Goal: Transaction & Acquisition: Purchase product/service

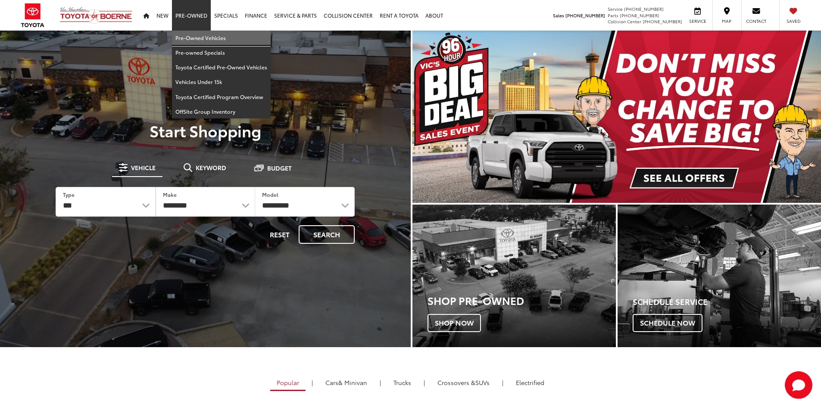
click at [194, 39] on link "Pre-Owned Vehicles" at bounding box center [221, 38] width 99 height 15
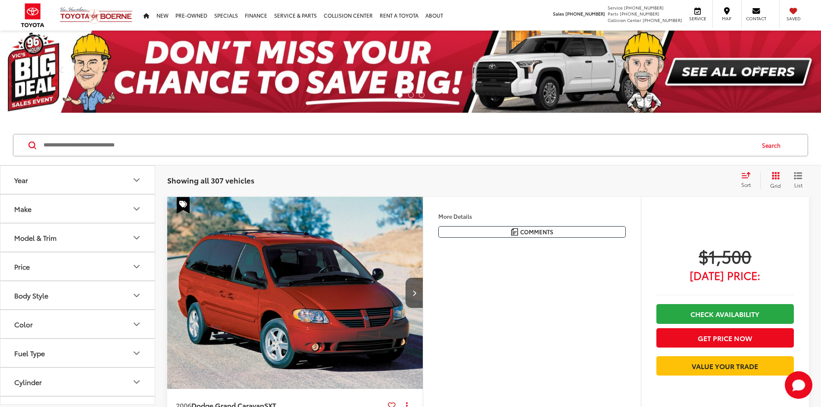
click at [171, 143] on input "Search by Make, Model, or Keyword" at bounding box center [398, 145] width 711 height 21
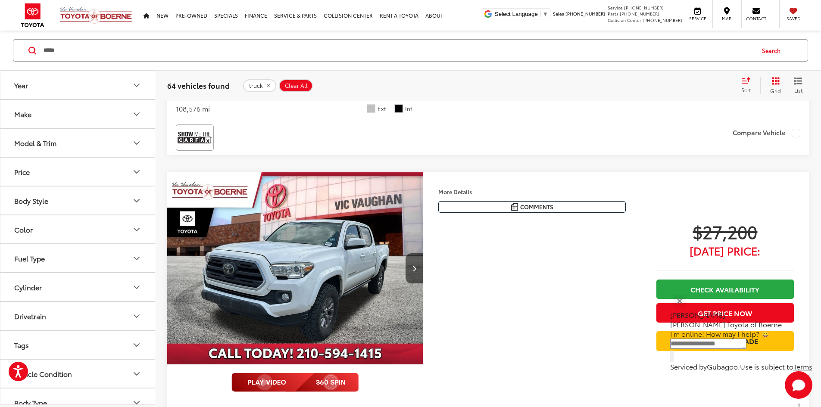
scroll to position [3448, 0]
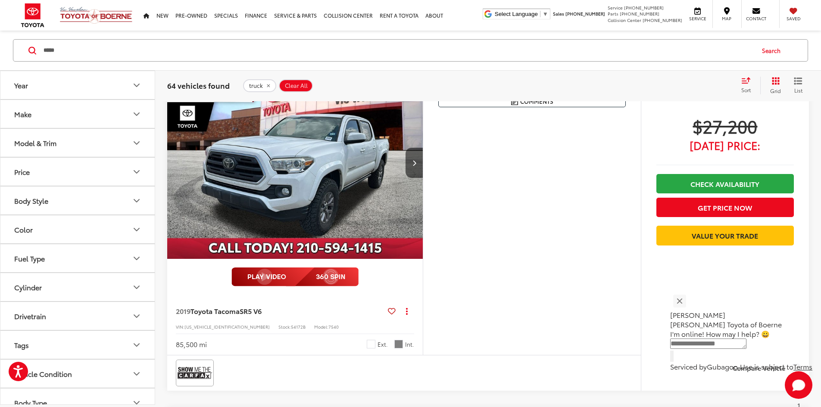
drag, startPoint x: 107, startPoint y: 49, endPoint x: 0, endPoint y: 45, distance: 107.0
click at [0, 45] on div "***** ***** Search" at bounding box center [410, 51] width 821 height 40
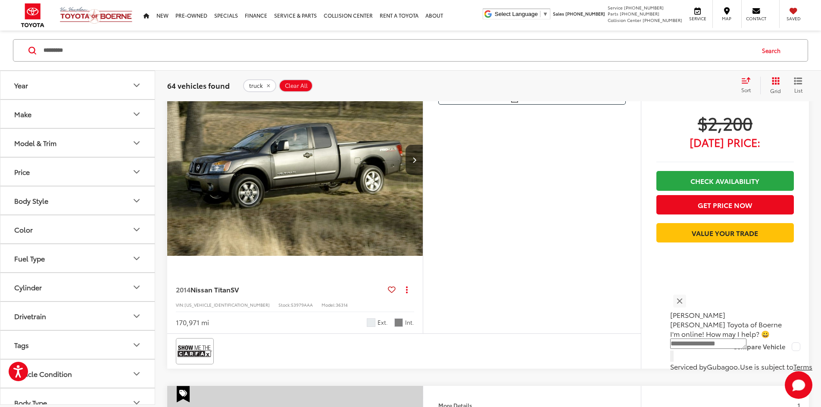
scroll to position [95, 0]
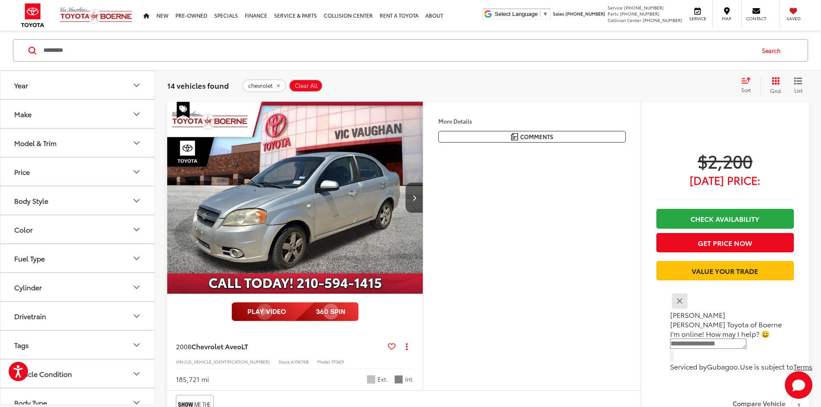
click at [689, 303] on button "Close" at bounding box center [679, 301] width 19 height 19
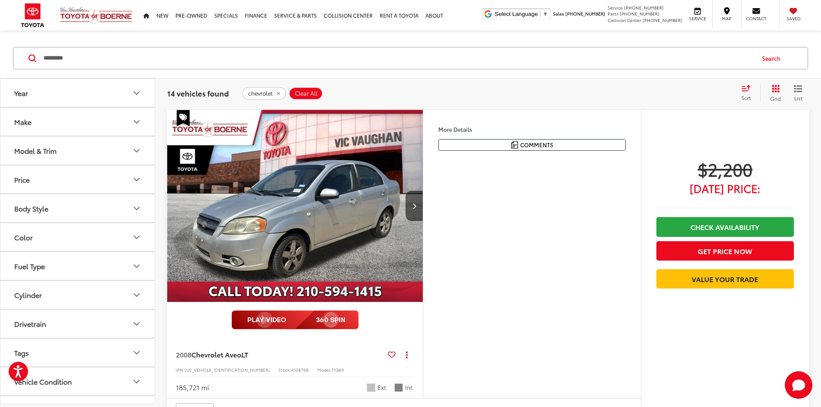
scroll to position [86, 0]
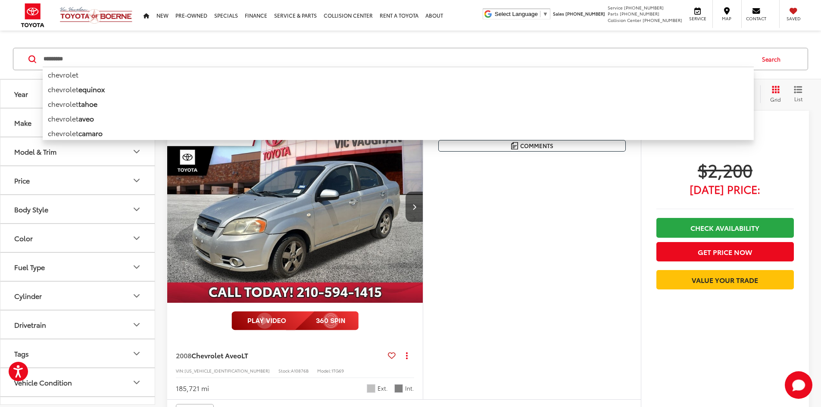
drag, startPoint x: 207, startPoint y: 62, endPoint x: 0, endPoint y: 47, distance: 207.4
click at [0, 47] on div "********* ********* chevrolet chevrolet equinox chevrolet tahoe chevrolet aveo …" at bounding box center [410, 59] width 821 height 40
paste input "Search by Make, Model, or Keyword"
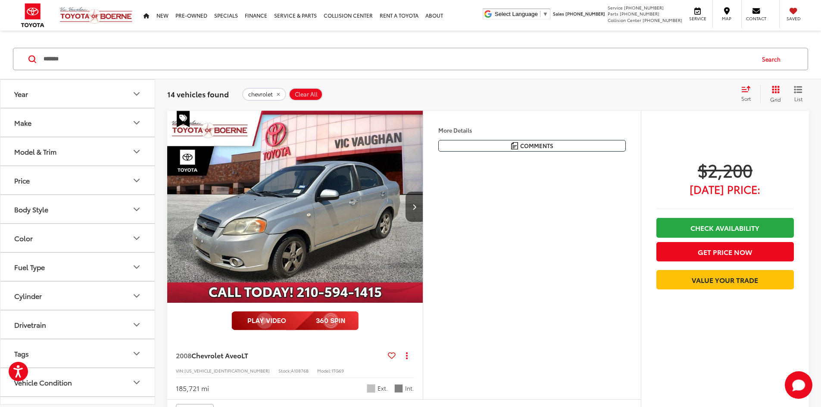
type input "*******"
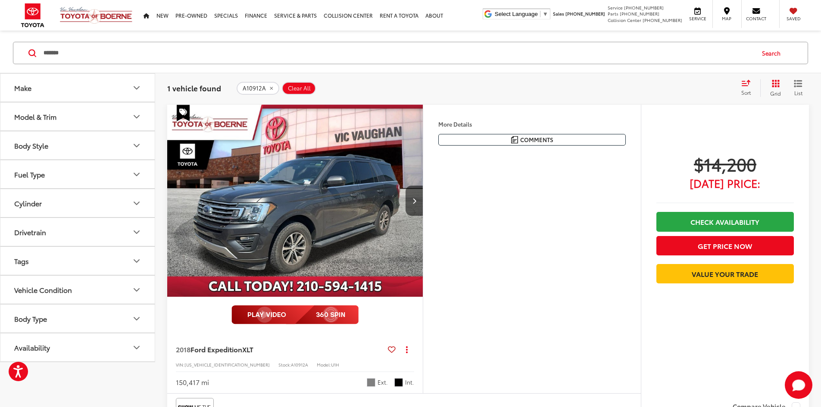
scroll to position [86, 0]
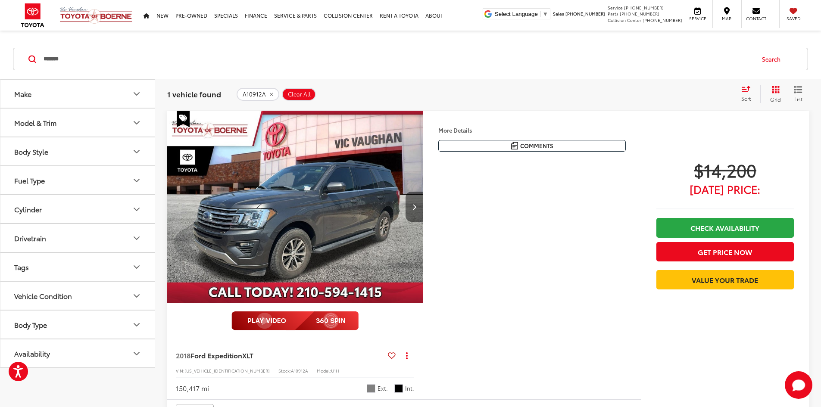
click at [423, 222] on button "Next image" at bounding box center [414, 207] width 17 height 30
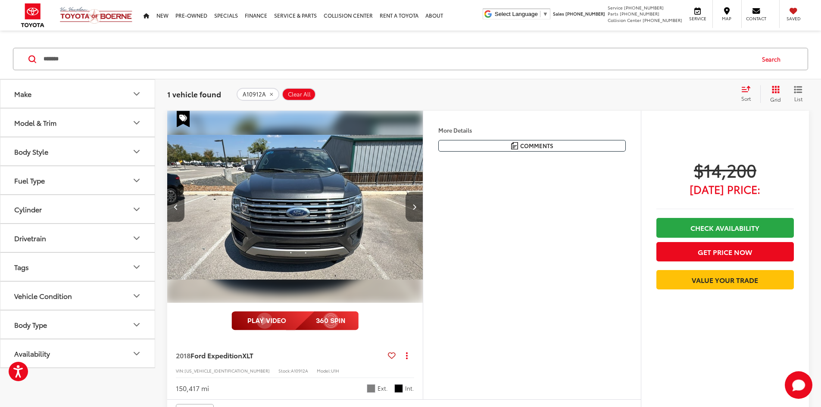
click at [423, 222] on button "Next image" at bounding box center [414, 207] width 17 height 30
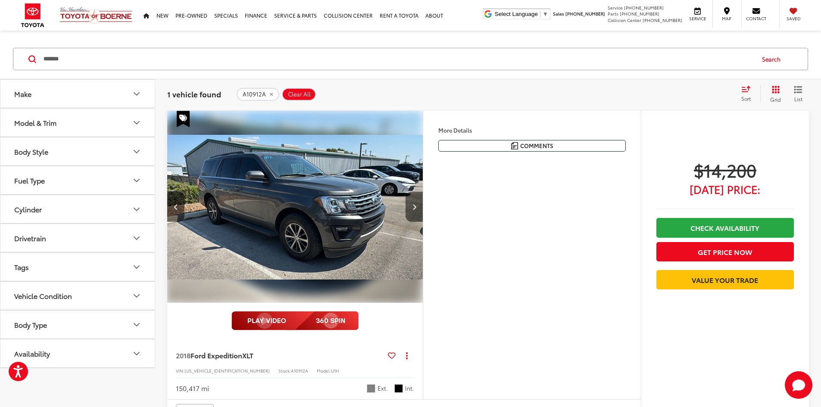
scroll to position [0, 654]
click at [423, 222] on button "Next image" at bounding box center [414, 207] width 17 height 30
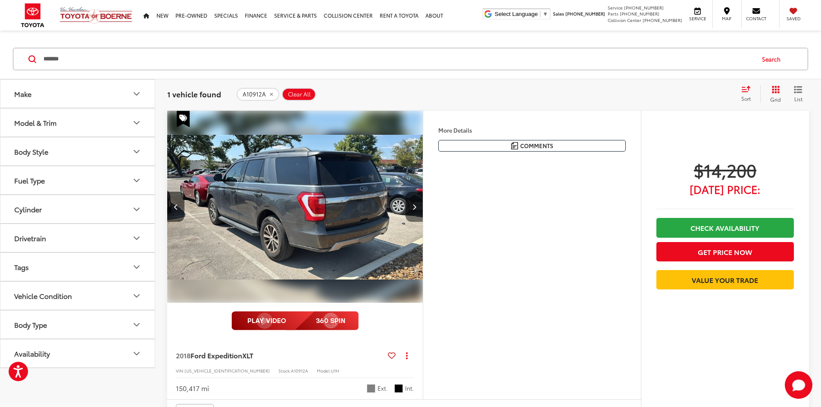
scroll to position [0, 981]
click at [179, 222] on button "Previous image" at bounding box center [175, 207] width 17 height 30
click at [178, 222] on button "Previous image" at bounding box center [175, 207] width 17 height 30
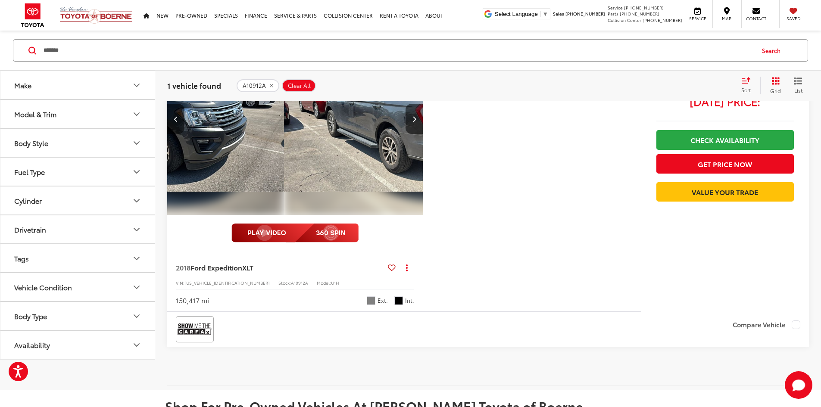
scroll to position [129, 0]
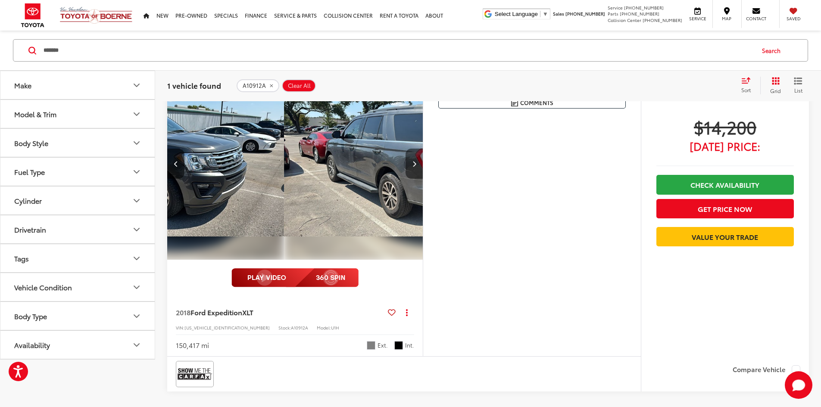
click at [423, 179] on button "Next image" at bounding box center [414, 164] width 17 height 30
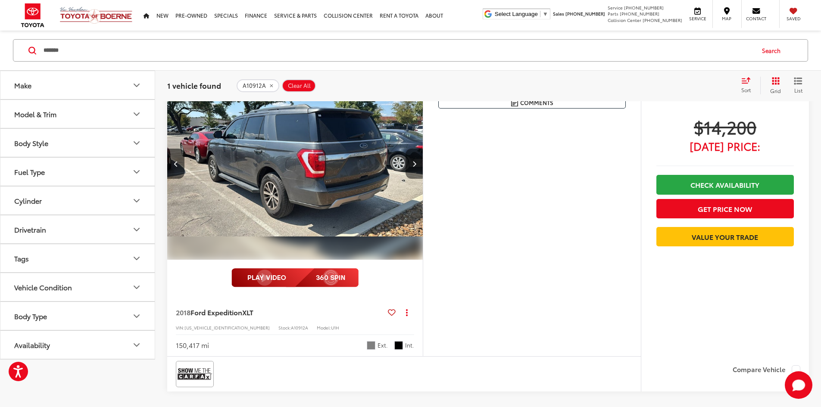
click at [423, 179] on button "Next image" at bounding box center [414, 164] width 17 height 30
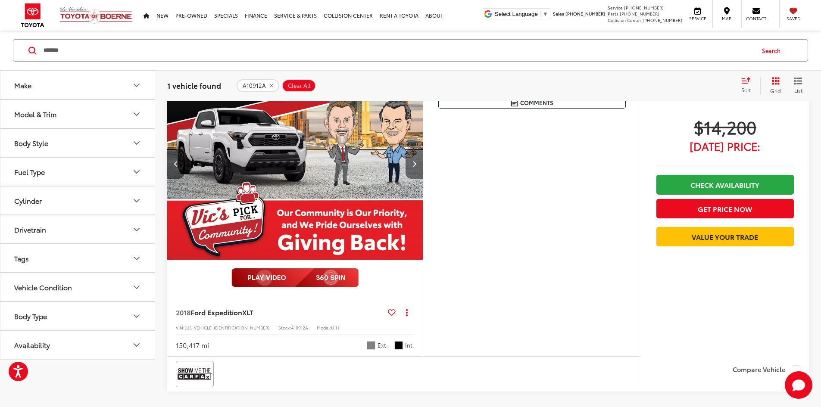
scroll to position [0, 1307]
click at [381, 232] on img "2018 Ford Expedition XLT 4" at bounding box center [294, 164] width 257 height 193
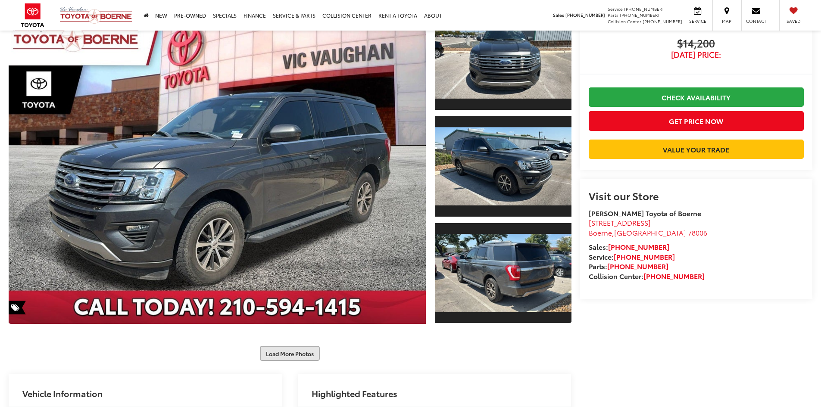
scroll to position [172, 0]
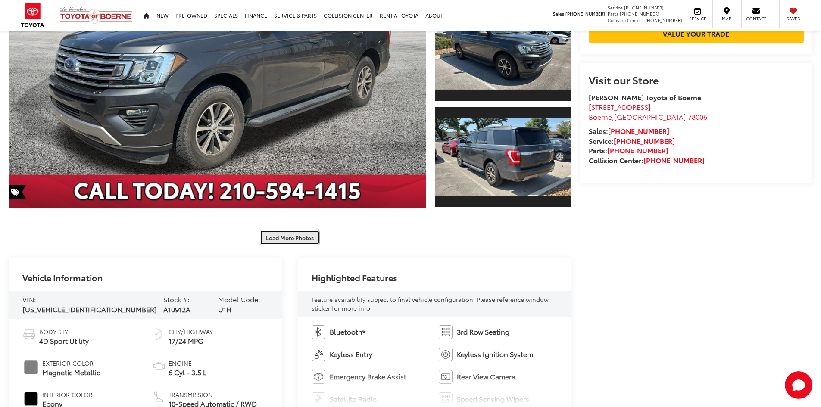
click at [279, 239] on button "Load More Photos" at bounding box center [290, 237] width 60 height 15
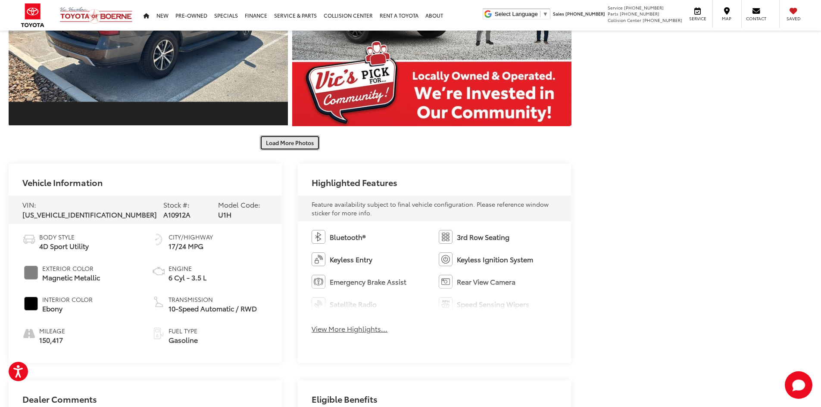
scroll to position [750, 0]
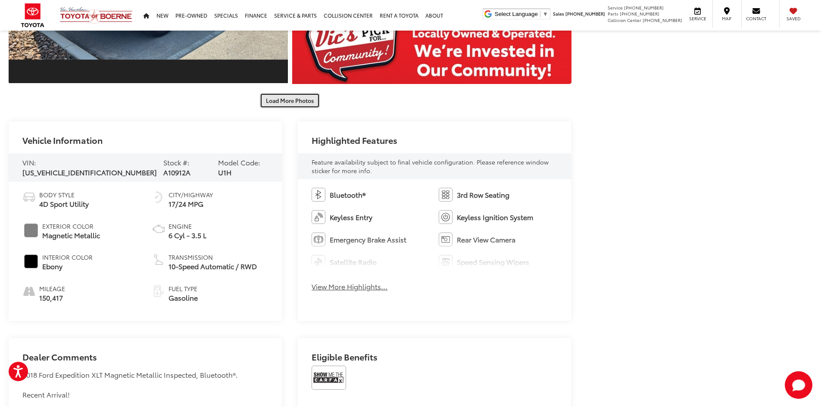
click at [290, 104] on button "Load More Photos" at bounding box center [290, 100] width 60 height 15
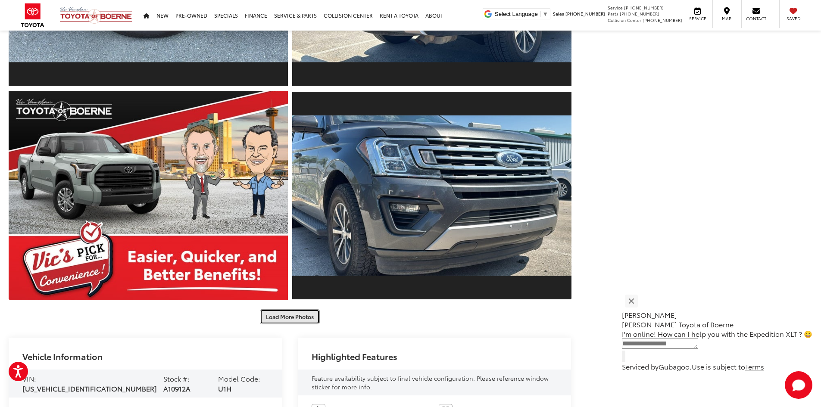
scroll to position [1220, 0]
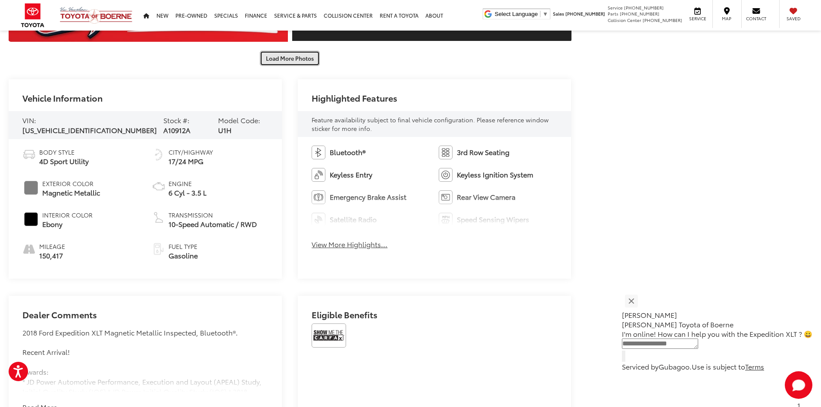
click at [291, 58] on button "Load More Photos" at bounding box center [290, 58] width 60 height 15
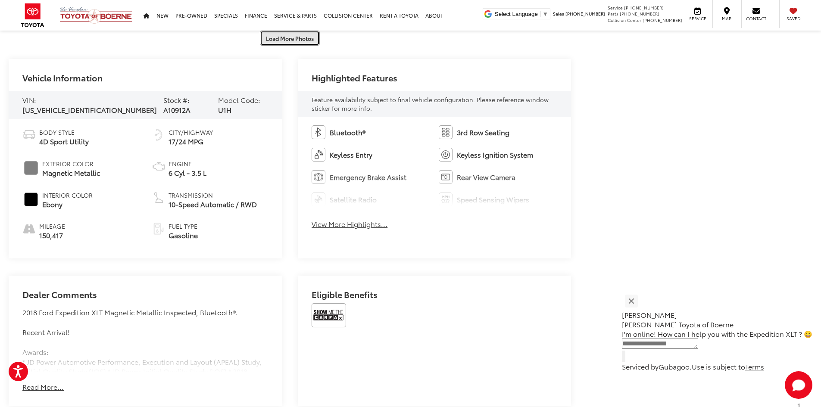
scroll to position [1681, 0]
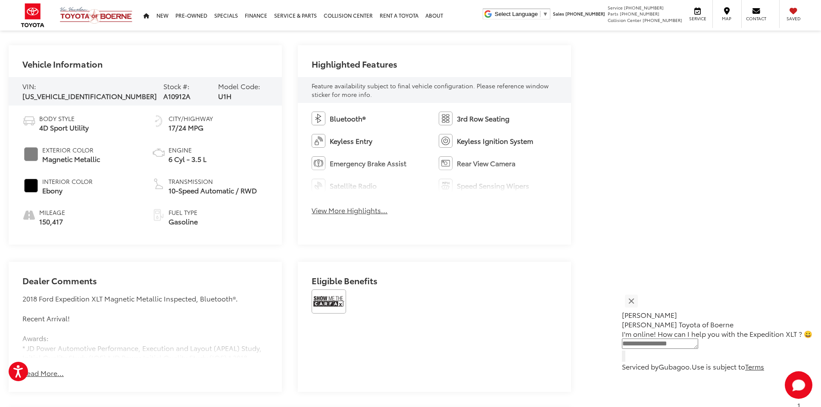
click at [656, 301] on div "Jessica Vic Vaughan Toyota of Boerne" at bounding box center [717, 310] width 191 height 37
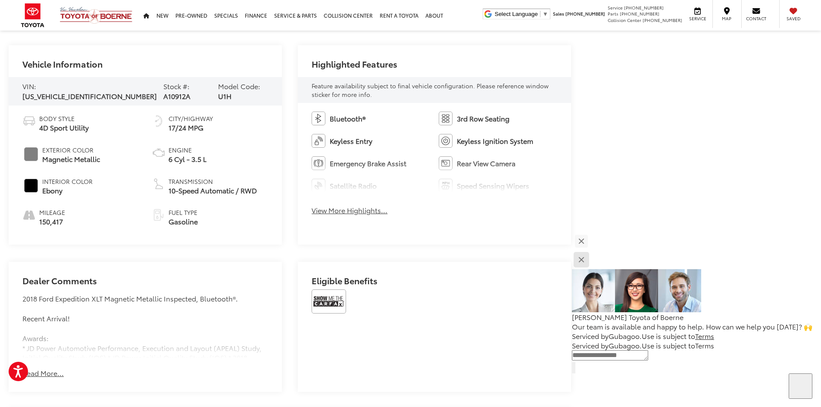
click at [590, 263] on button "Close" at bounding box center [581, 260] width 19 height 19
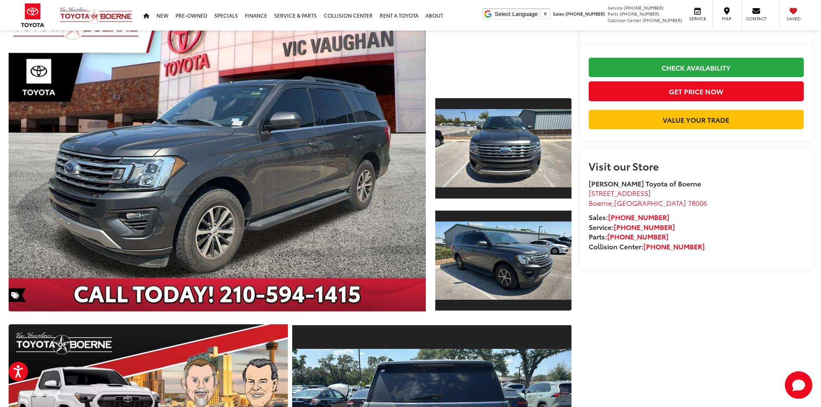
scroll to position [0, 0]
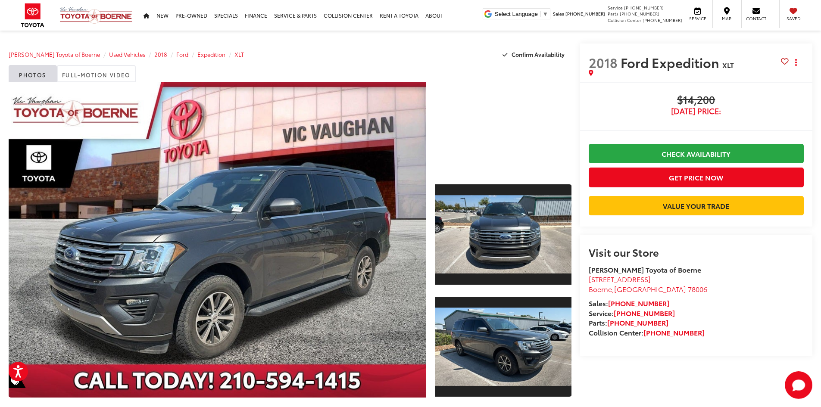
click at [612, 102] on span "$14,200" at bounding box center [696, 100] width 215 height 13
